Goal: Task Accomplishment & Management: Manage account settings

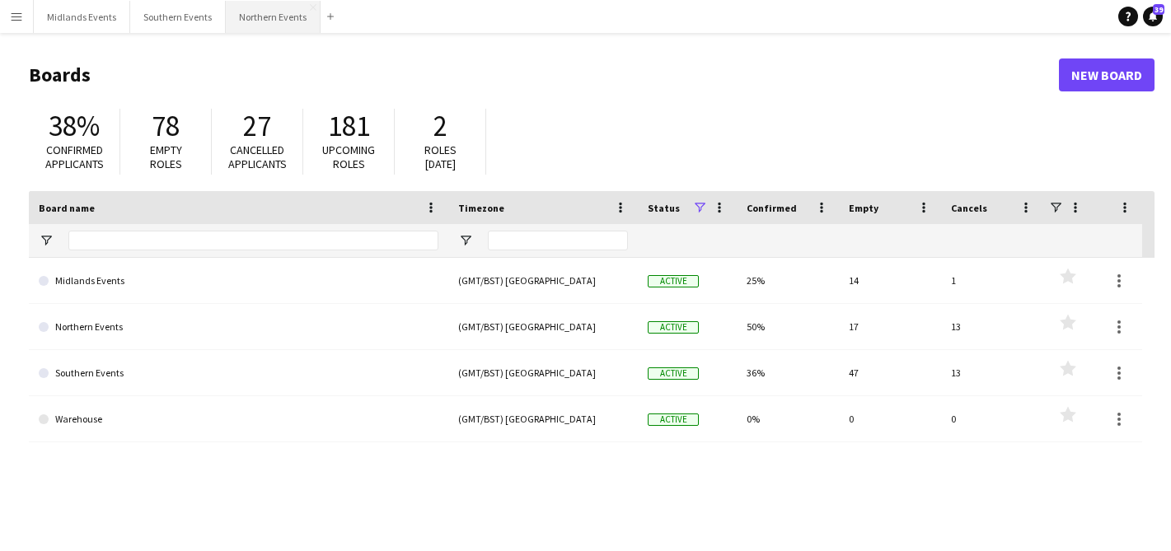
click at [268, 16] on button "Northern Events Close" at bounding box center [273, 17] width 95 height 32
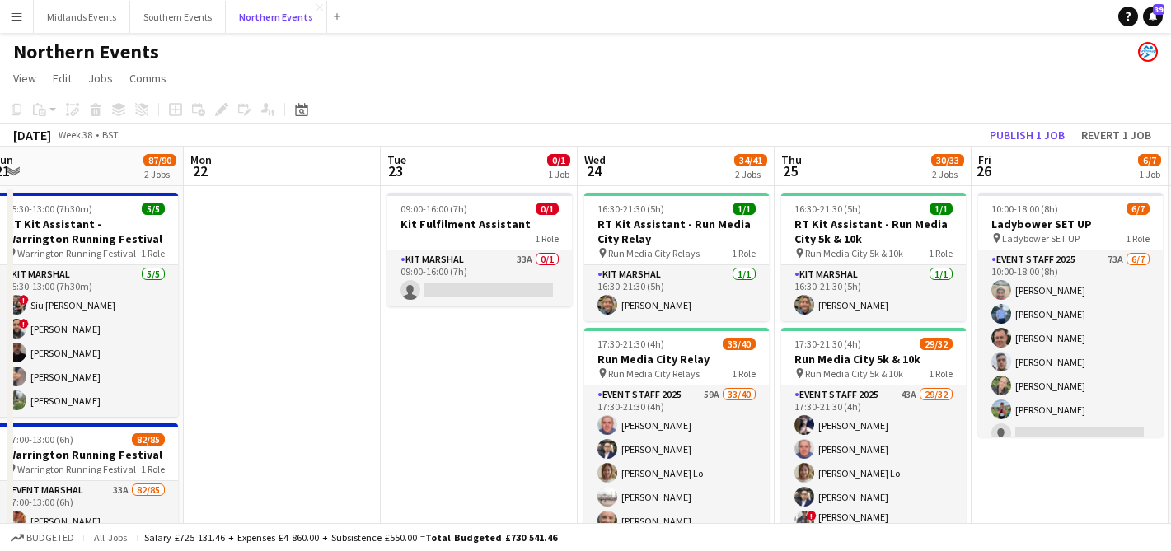
scroll to position [0, 533]
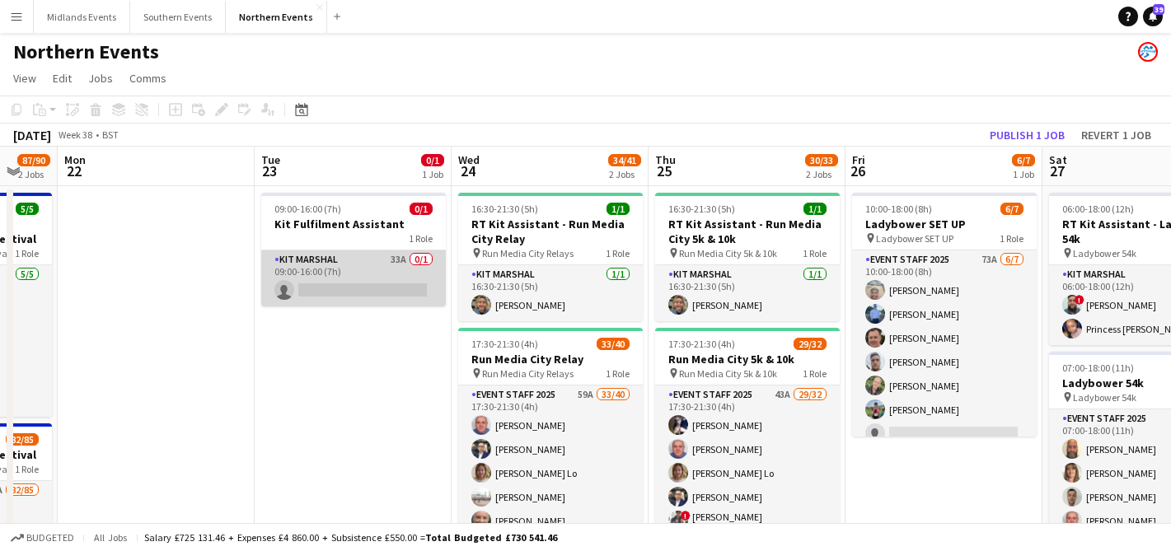
click at [374, 277] on app-card-role "Kit Marshal 33A 0/1 09:00-16:00 (7h) single-neutral-actions" at bounding box center [353, 278] width 185 height 56
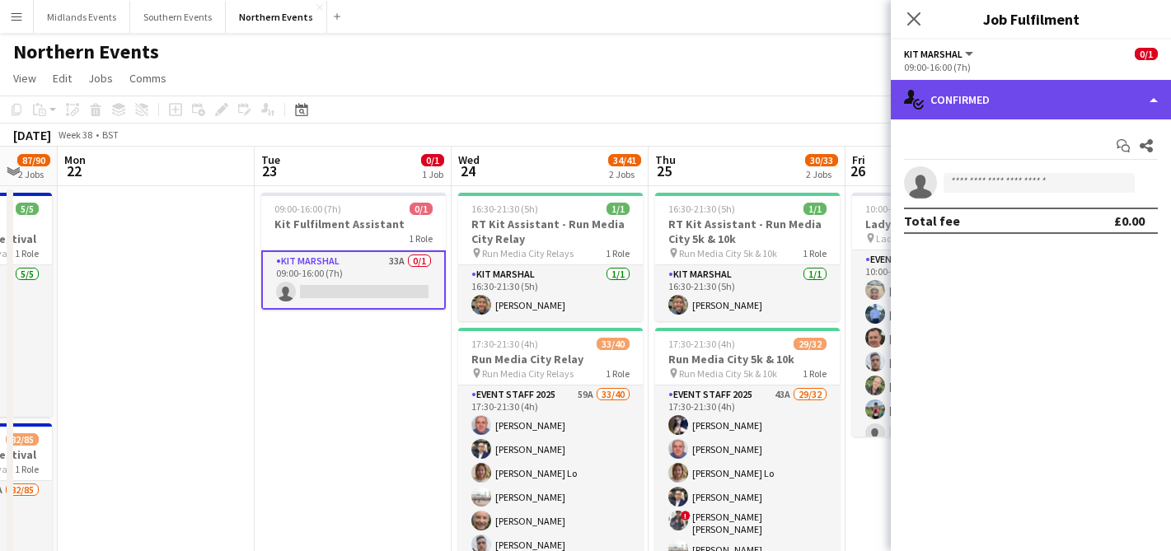
click at [993, 115] on div "single-neutral-actions-check-2 Confirmed" at bounding box center [1031, 100] width 280 height 40
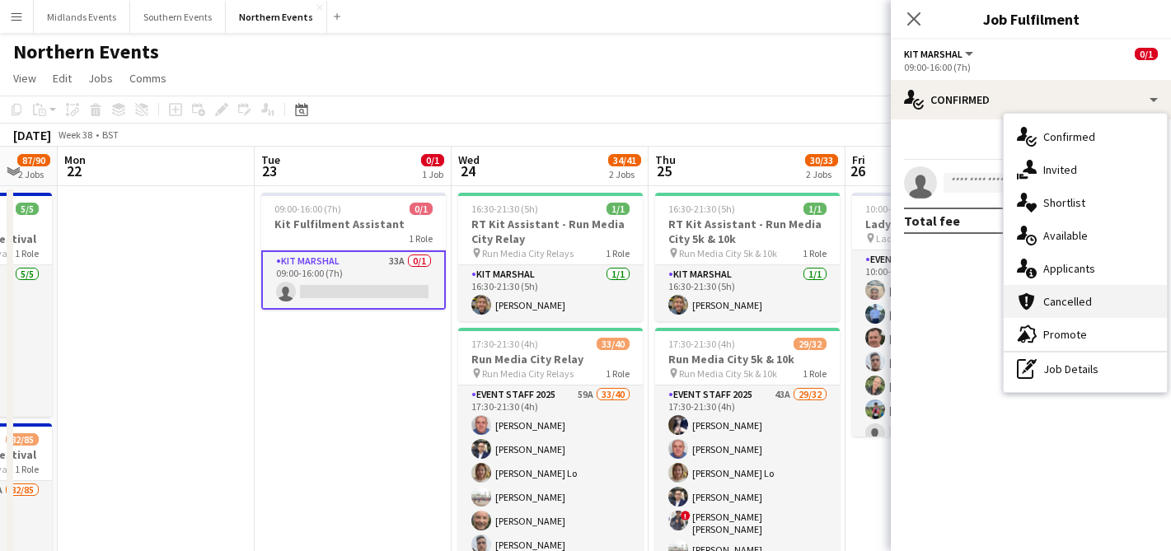
click at [1035, 288] on div "cancellation Cancelled" at bounding box center [1085, 301] width 163 height 33
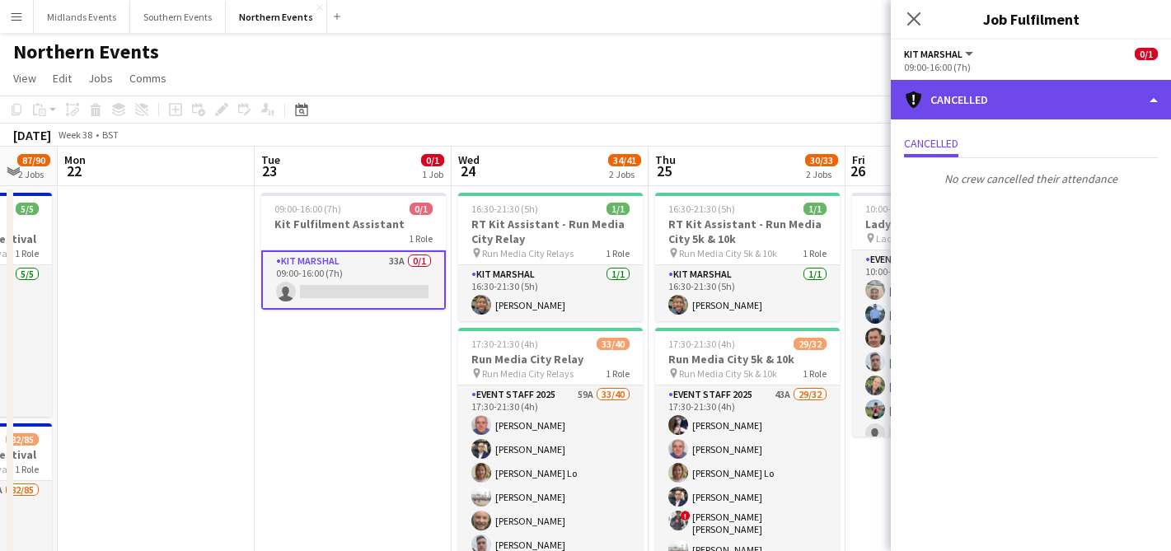
click at [988, 91] on div "cancellation Cancelled" at bounding box center [1031, 100] width 280 height 40
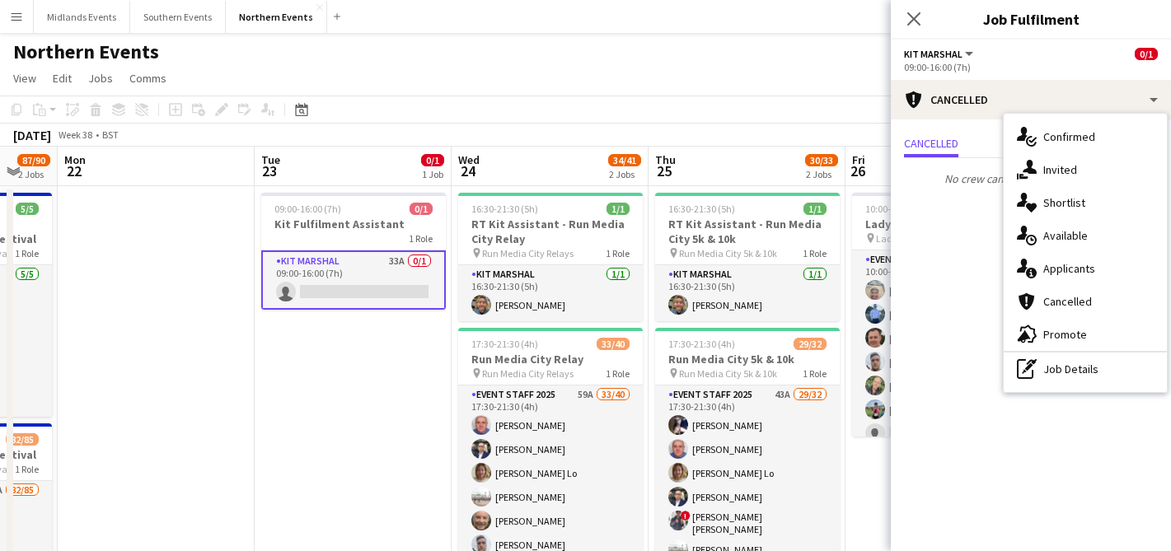
click at [1054, 265] on span "Applicants" at bounding box center [1069, 268] width 52 height 15
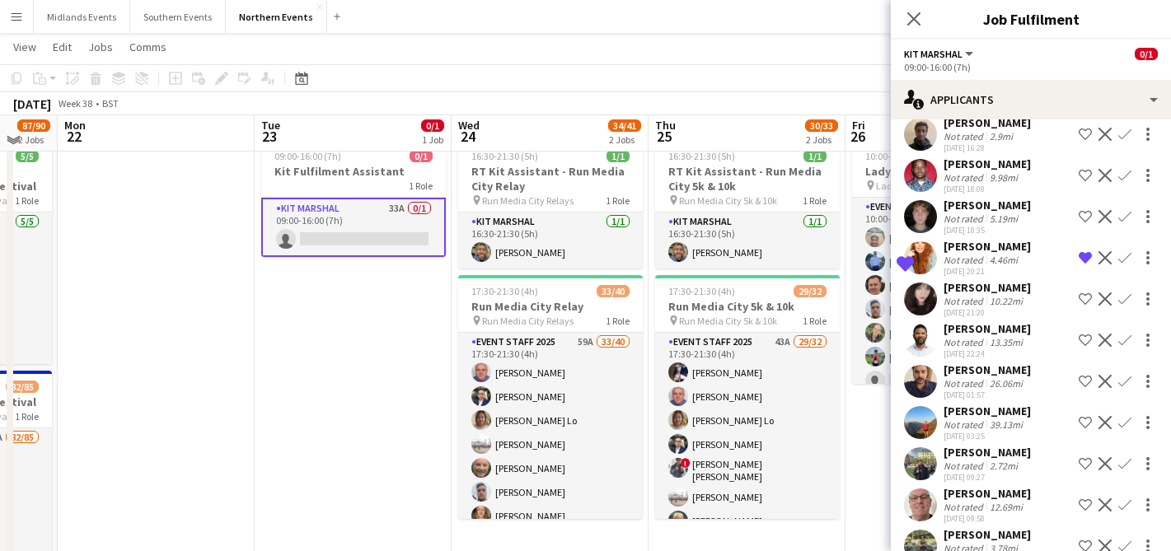
scroll to position [47, 0]
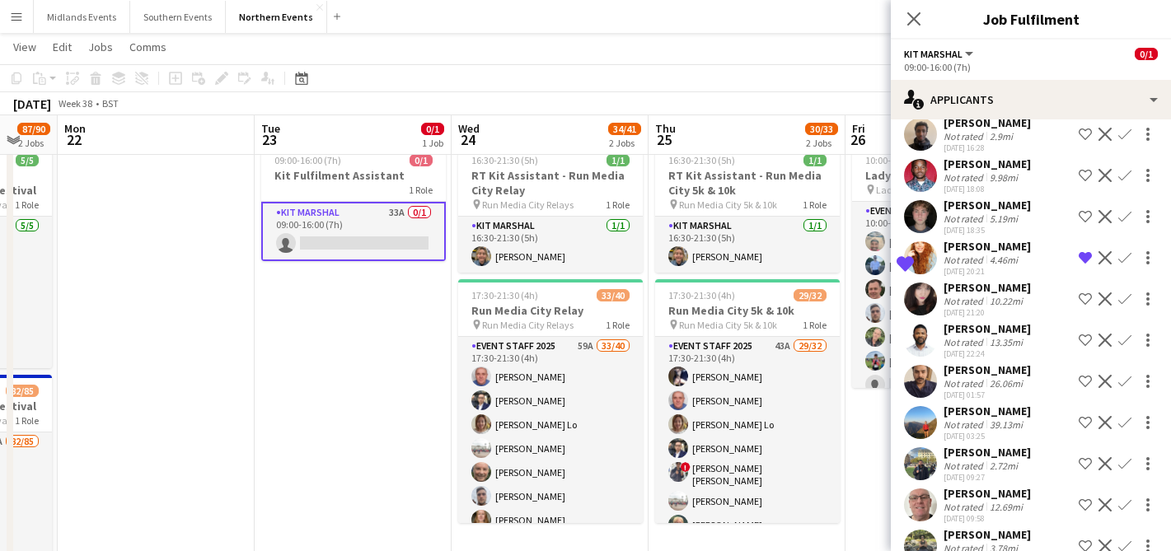
click at [964, 542] on div "Not rated" at bounding box center [964, 548] width 43 height 12
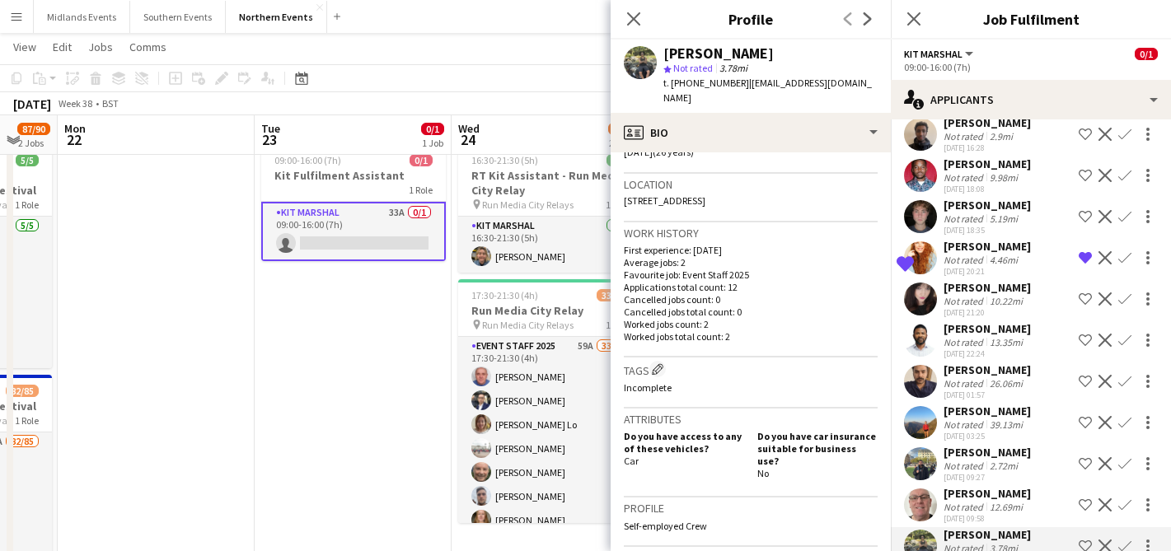
scroll to position [647, 0]
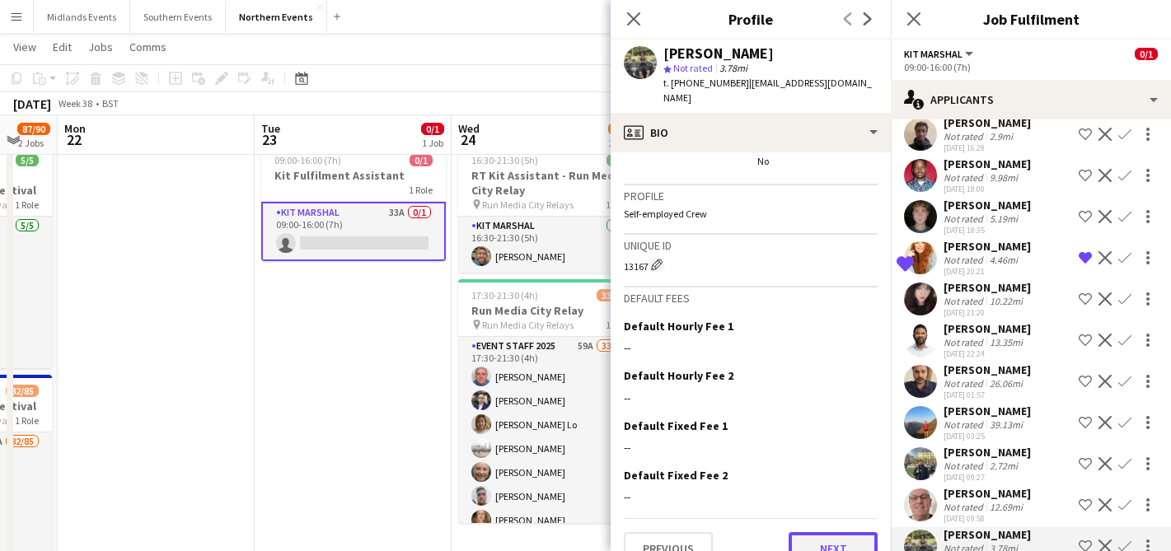
click at [829, 533] on button "Next" at bounding box center [833, 548] width 89 height 33
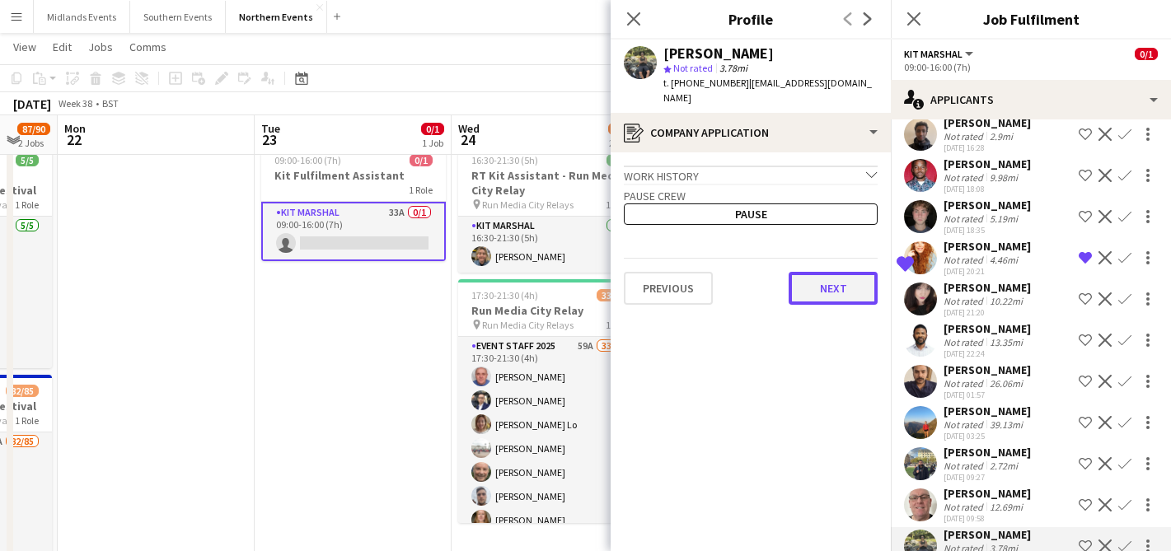
click at [829, 282] on button "Next" at bounding box center [833, 288] width 89 height 33
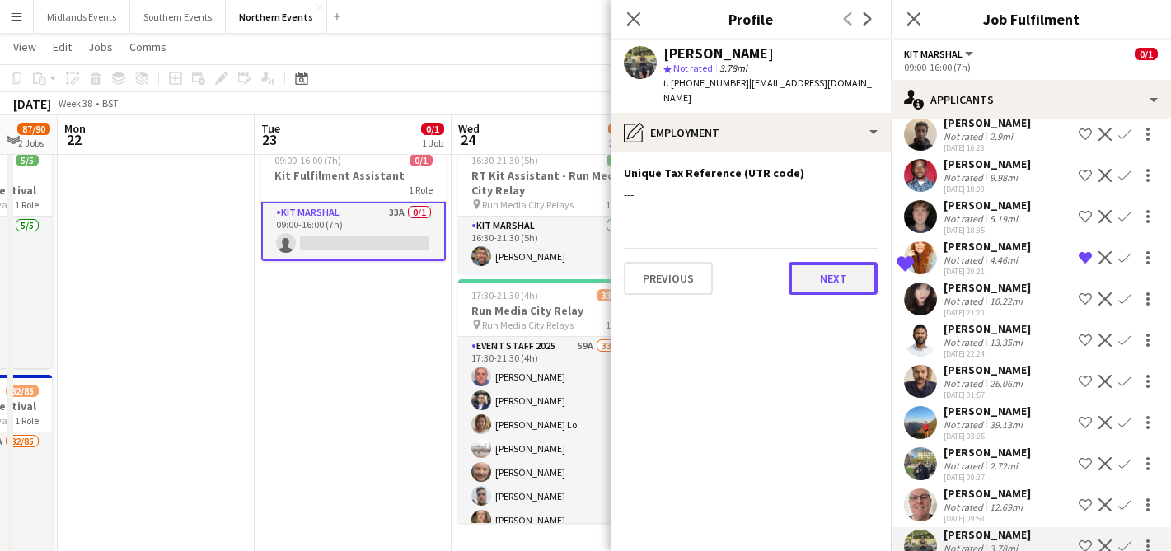
click at [831, 262] on button "Next" at bounding box center [833, 278] width 89 height 33
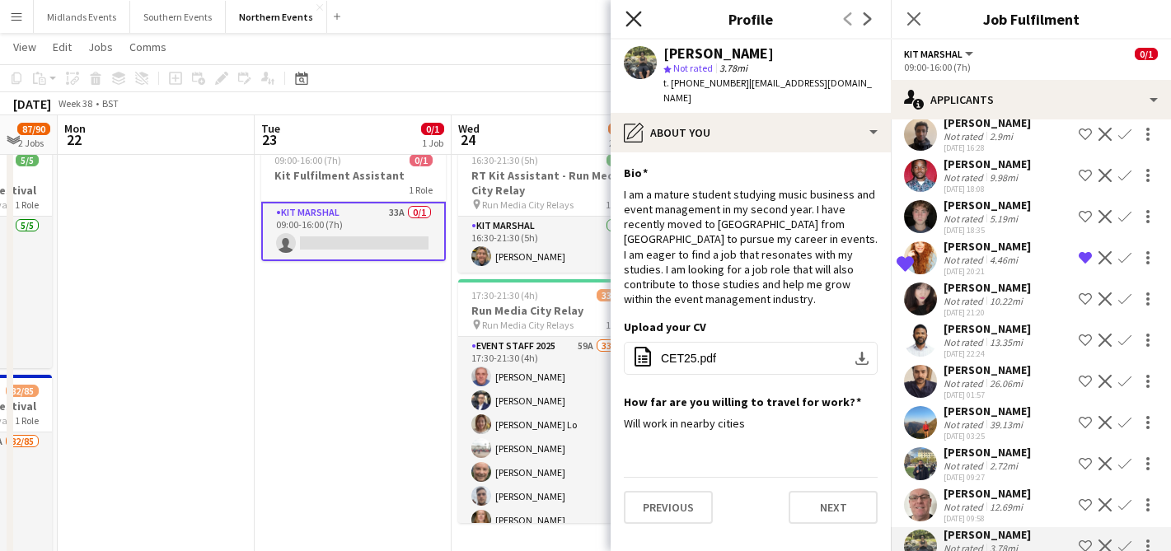
click at [634, 21] on icon at bounding box center [633, 19] width 16 height 16
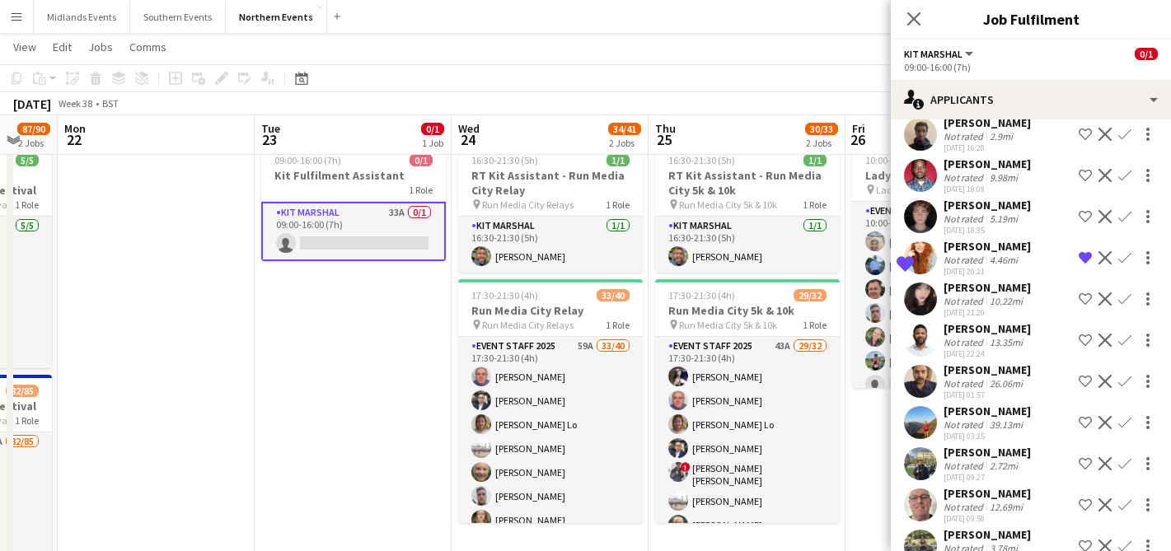
click at [910, 18] on icon "Close pop-in" at bounding box center [913, 18] width 13 height 13
